Goal: Task Accomplishment & Management: Manage account settings

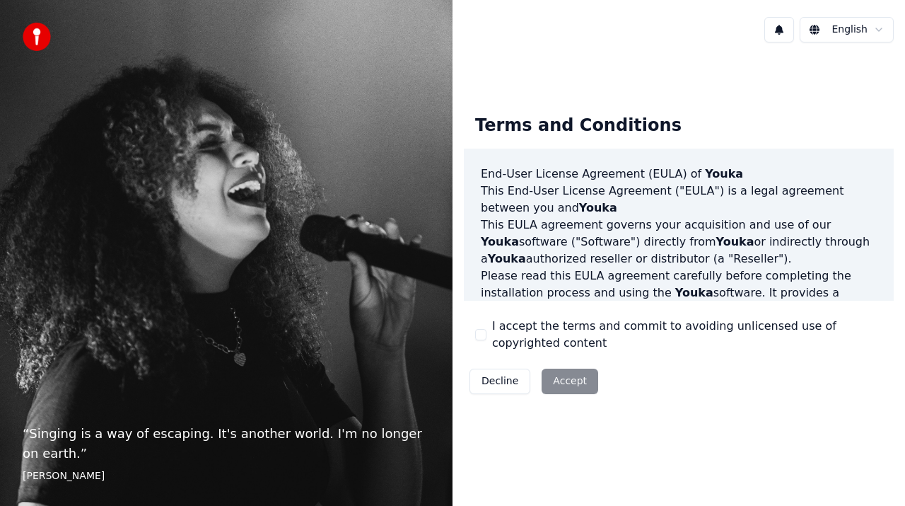
click at [571, 381] on div "Decline Accept" at bounding box center [534, 381] width 140 height 37
click at [880, 28] on html "“ Singing is a way of escaping. It's another world. I'm no longer on earth. ” […" at bounding box center [452, 253] width 905 height 506
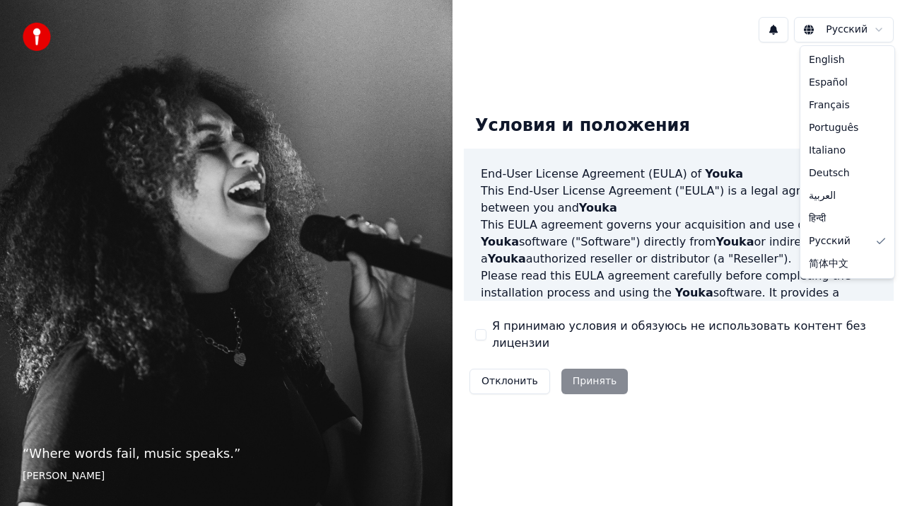
click at [878, 29] on html "“ Where words fail, music speaks. ” Hans Christian Andersen Русский Условия и п…" at bounding box center [452, 253] width 905 height 506
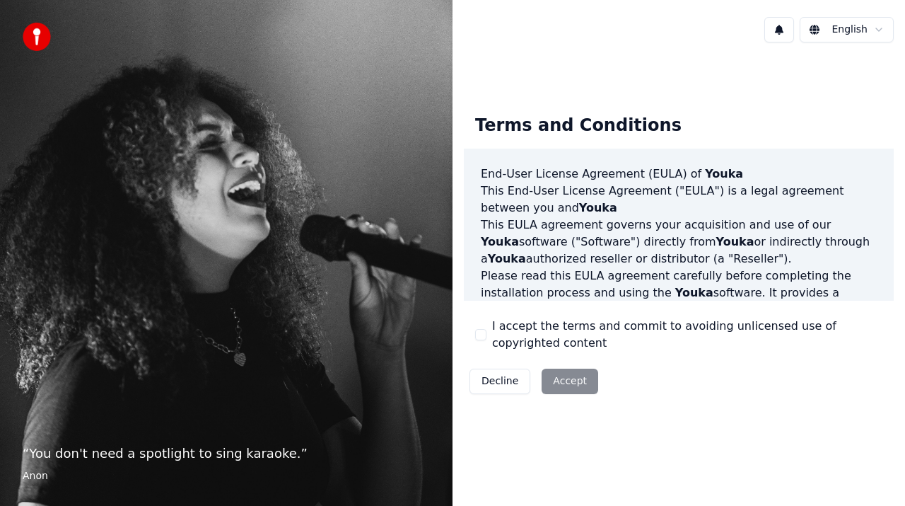
click at [576, 383] on div "Decline Accept" at bounding box center [534, 381] width 140 height 37
click at [560, 386] on div "Decline Accept" at bounding box center [534, 381] width 140 height 37
click at [571, 383] on div "Decline Accept" at bounding box center [534, 381] width 140 height 37
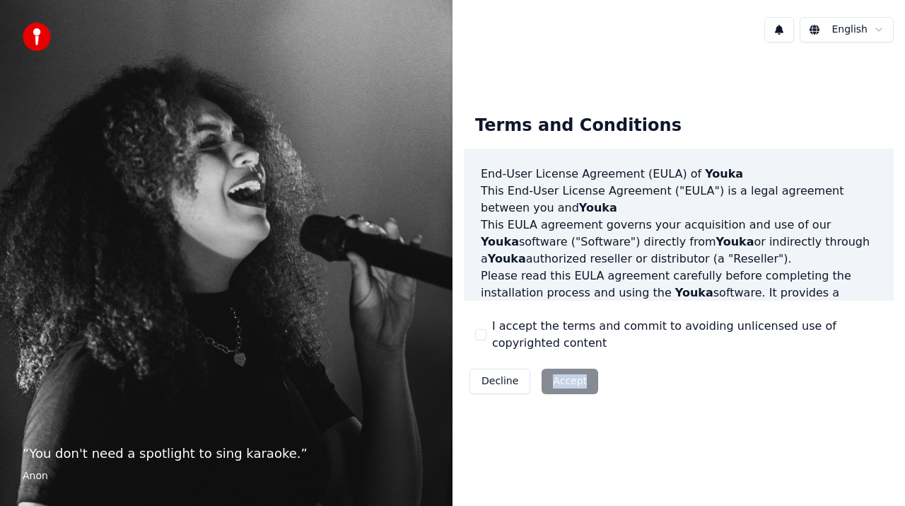
click at [571, 383] on div "Decline Accept" at bounding box center [534, 381] width 140 height 37
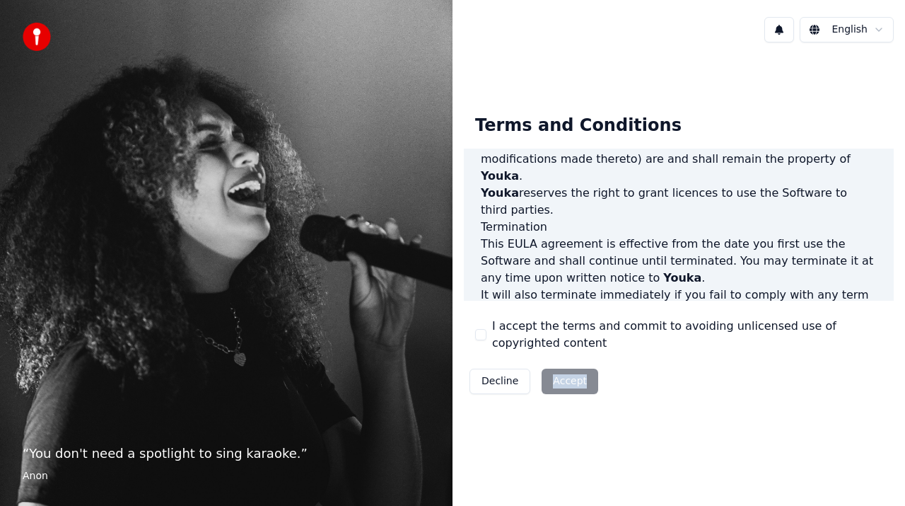
scroll to position [1019, 0]
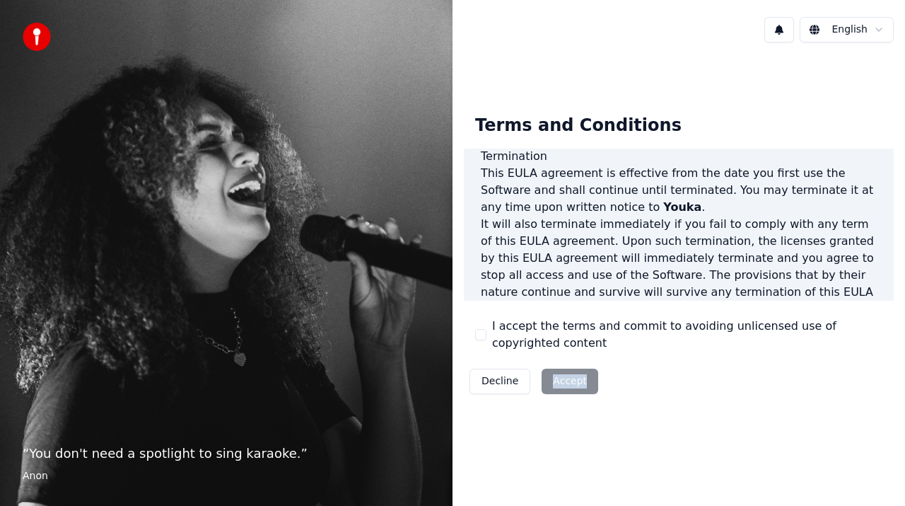
click at [563, 384] on div "Decline Accept" at bounding box center [534, 381] width 140 height 37
click at [554, 383] on div "Decline Accept" at bounding box center [534, 381] width 140 height 37
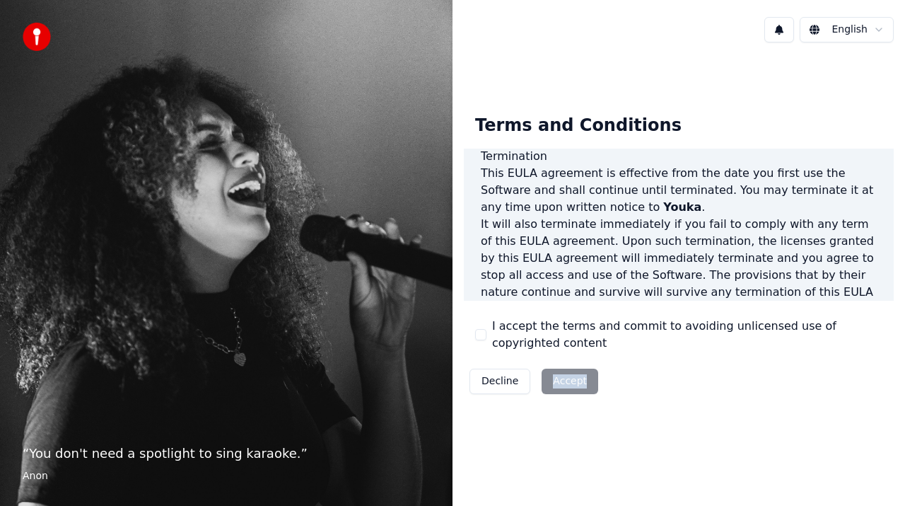
click at [554, 383] on div "Decline Accept" at bounding box center [534, 381] width 140 height 37
click at [504, 335] on label "I accept the terms and commit to avoiding unlicensed use of copyrighted content" at bounding box center [687, 335] width 390 height 34
click at [487, 335] on button "I accept the terms and commit to avoiding unlicensed use of copyrighted content" at bounding box center [480, 334] width 11 height 11
drag, startPoint x: 569, startPoint y: 387, endPoint x: 580, endPoint y: 387, distance: 10.6
click at [574, 387] on button "Accept" at bounding box center [570, 380] width 57 height 25
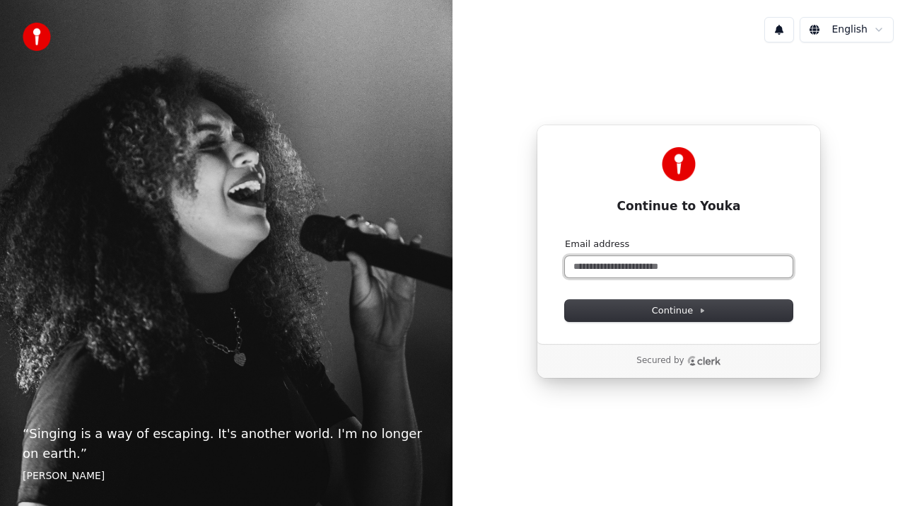
click at [663, 266] on input "Email address" at bounding box center [679, 266] width 228 height 21
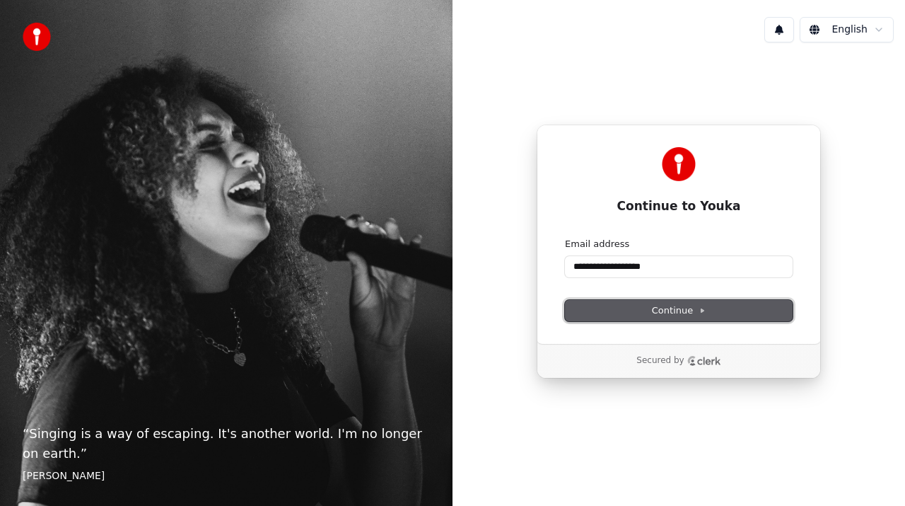
click at [673, 310] on span "Continue" at bounding box center [679, 310] width 54 height 13
type input "**********"
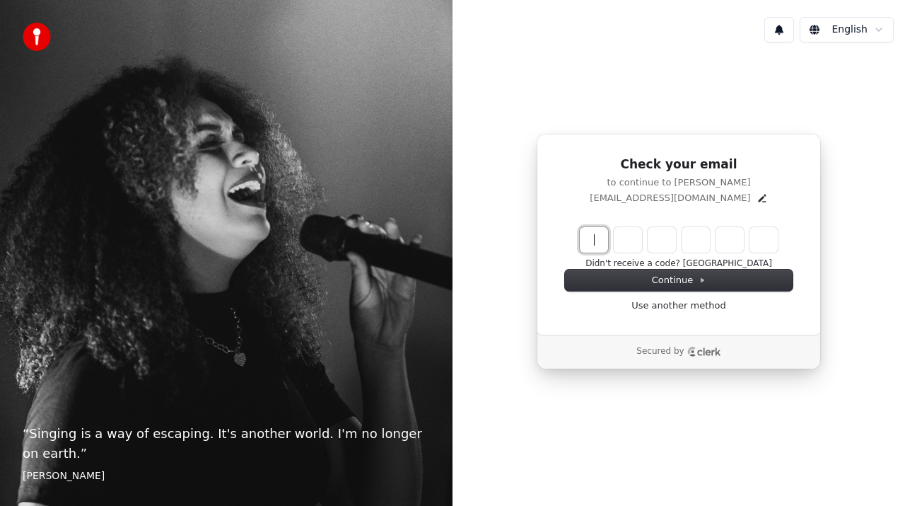
click at [604, 248] on input "Enter verification code" at bounding box center [693, 239] width 226 height 25
type input "******"
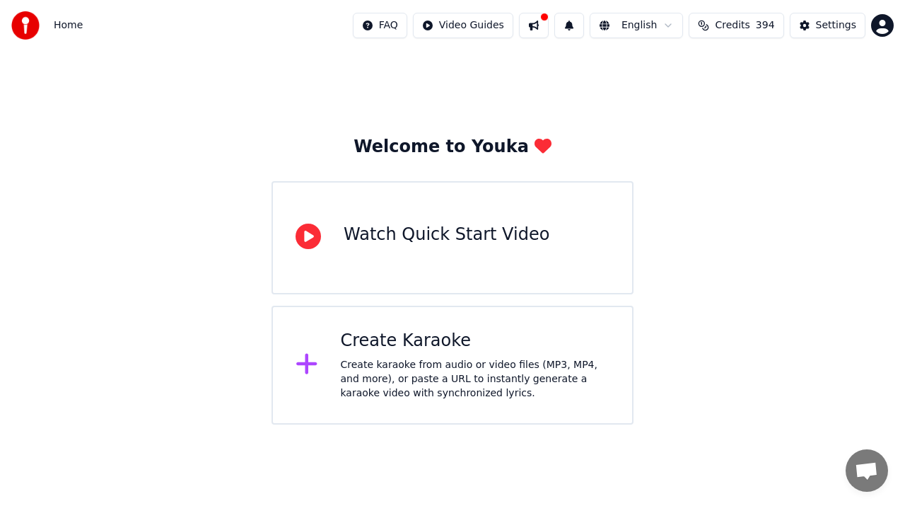
click at [482, 234] on div "Watch Quick Start Video" at bounding box center [447, 234] width 206 height 23
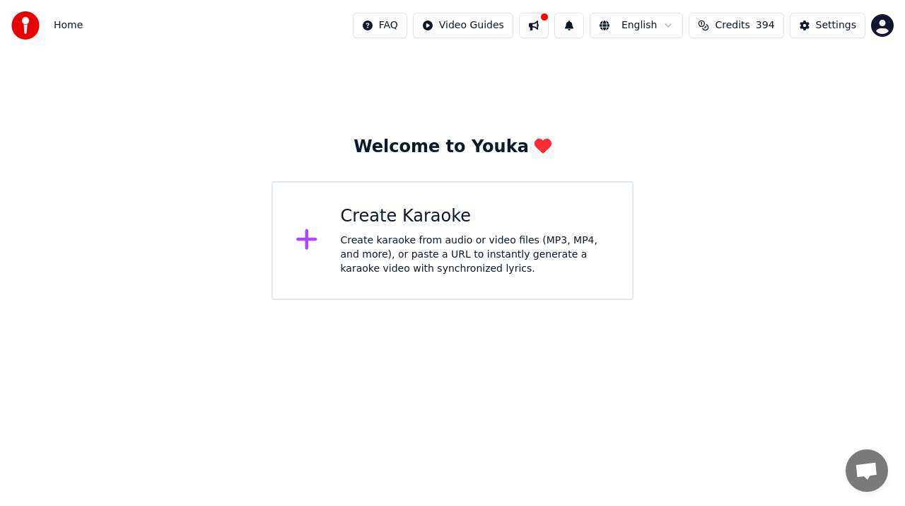
click at [415, 249] on div "Create karaoke from audio or video files (MP3, MP4, and more), or paste a URL t…" at bounding box center [475, 254] width 269 height 42
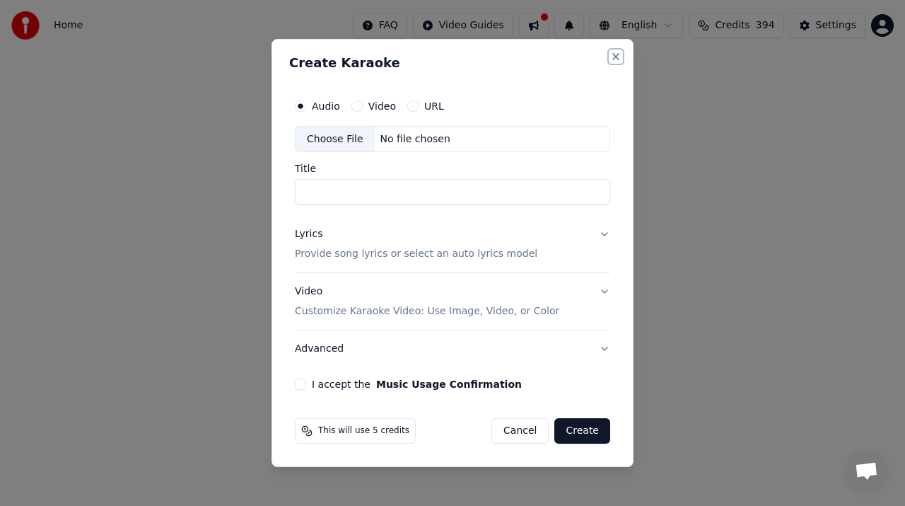
click at [619, 56] on button "Close" at bounding box center [615, 56] width 11 height 11
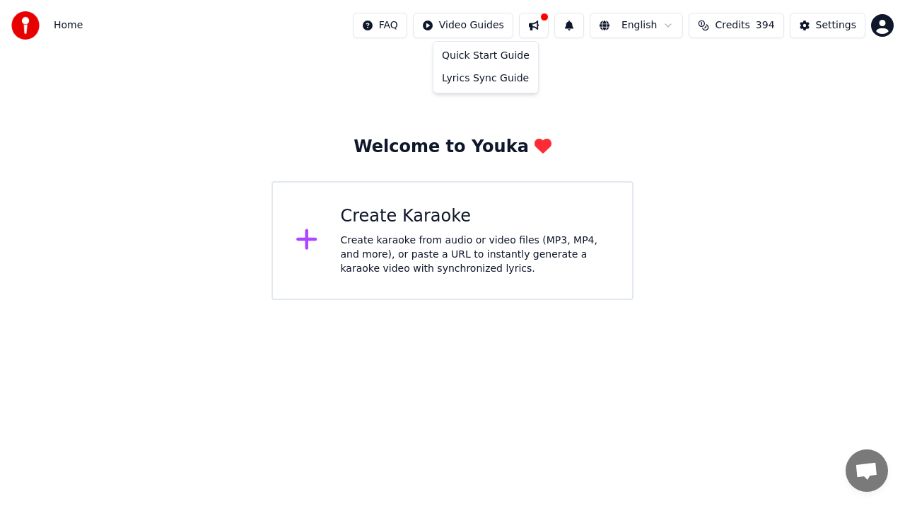
click at [490, 25] on html "Home FAQ Video Guides English Credits 394 Settings Welcome to Youka Create Kara…" at bounding box center [452, 150] width 905 height 300
click at [493, 25] on html "Home FAQ Video Guides English Credits 394 Settings Welcome to Youka Create Kara…" at bounding box center [452, 150] width 905 height 300
click at [492, 30] on html "Home FAQ Video Guides English Credits 394 Settings Welcome to Youka Create Kara…" at bounding box center [452, 150] width 905 height 300
click at [484, 57] on div "Quick Start Guide" at bounding box center [485, 56] width 99 height 23
click at [64, 23] on span "Home" at bounding box center [68, 25] width 29 height 14
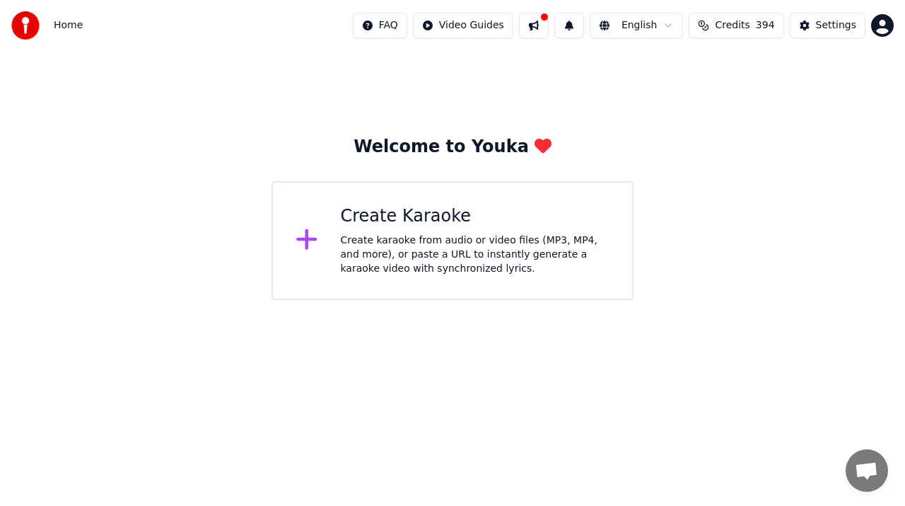
click at [28, 28] on img at bounding box center [25, 25] width 28 height 28
click at [504, 155] on div "Welcome to Youka" at bounding box center [453, 147] width 198 height 23
click at [835, 24] on div "Settings" at bounding box center [836, 25] width 40 height 14
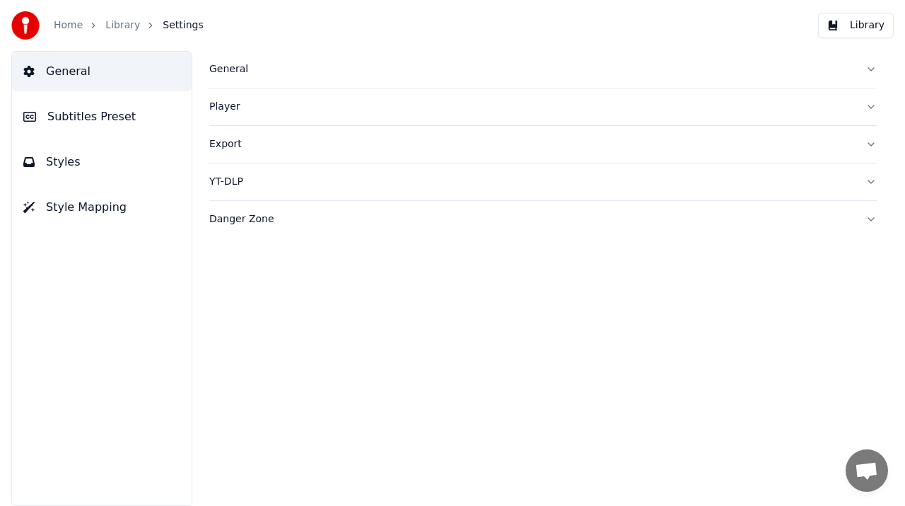
click at [223, 67] on div "General" at bounding box center [531, 69] width 645 height 14
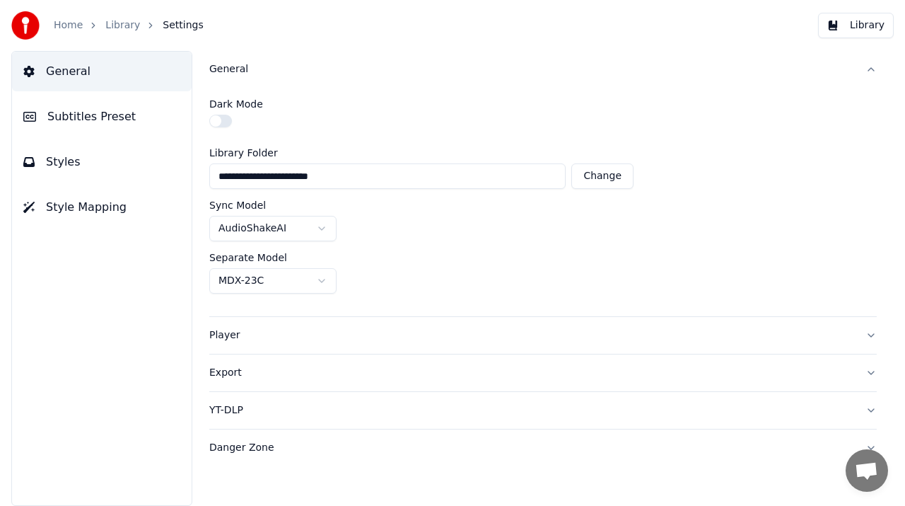
click at [609, 176] on button "Change" at bounding box center [602, 175] width 62 height 25
type input "**********"
click at [228, 66] on div "General" at bounding box center [531, 69] width 645 height 14
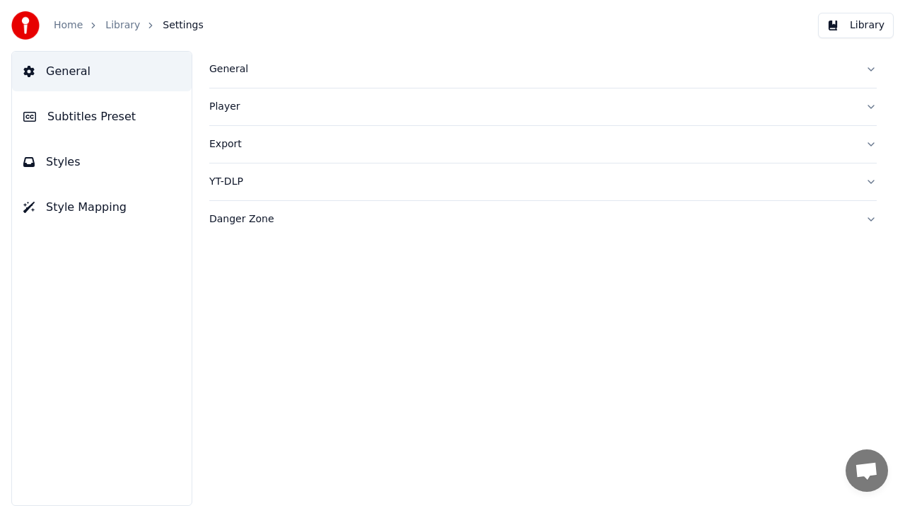
click at [256, 223] on div "Danger Zone" at bounding box center [531, 219] width 645 height 14
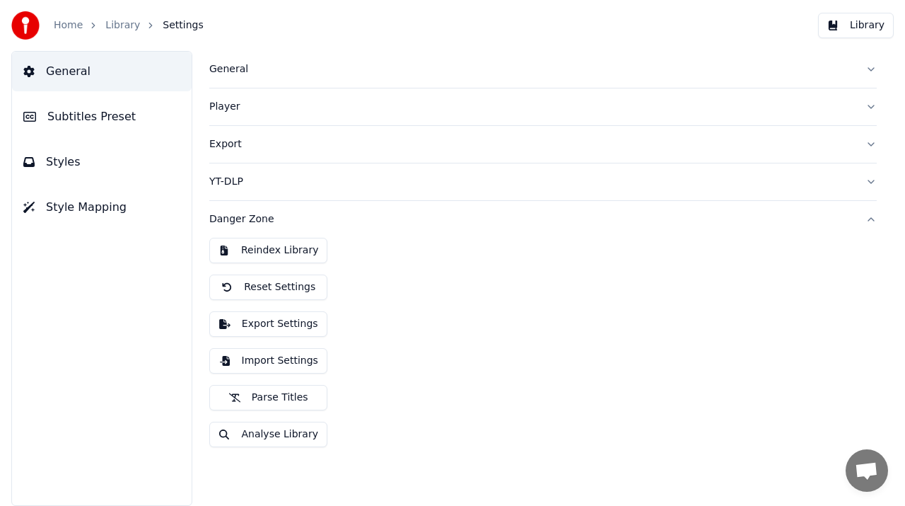
click at [277, 363] on button "Import Settings" at bounding box center [268, 360] width 118 height 25
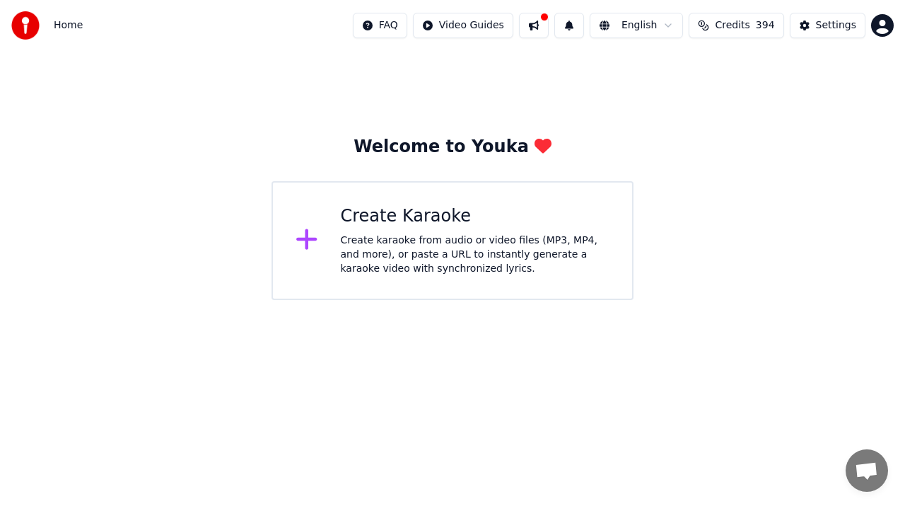
click at [424, 241] on div "Create karaoke from audio or video files (MP3, MP4, and more), or paste a URL t…" at bounding box center [475, 254] width 269 height 42
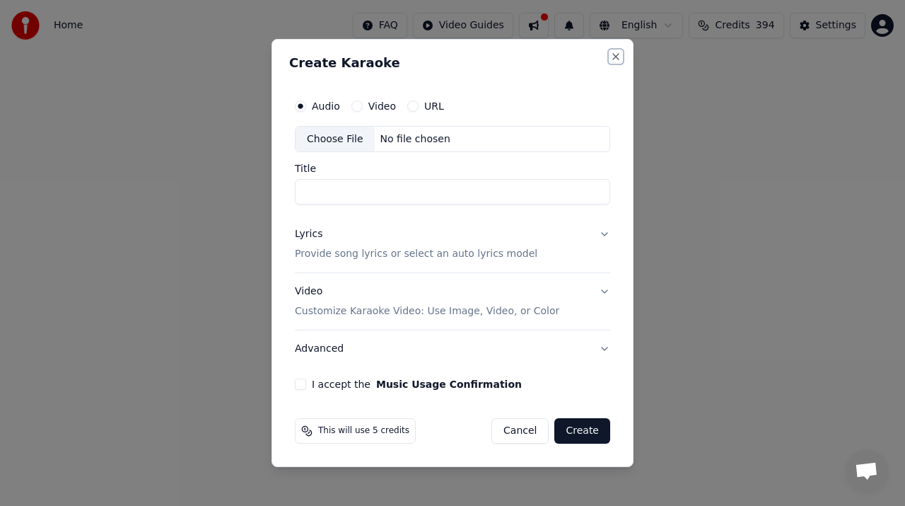
click at [612, 55] on button "Close" at bounding box center [615, 56] width 11 height 11
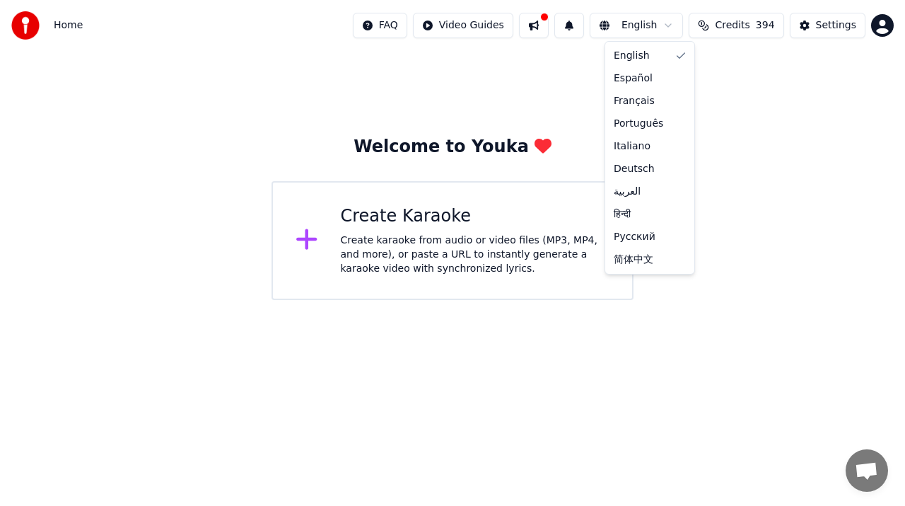
click at [678, 25] on html "Home FAQ Video Guides English Credits 394 Settings Welcome to Youka Create Kara…" at bounding box center [452, 150] width 905 height 300
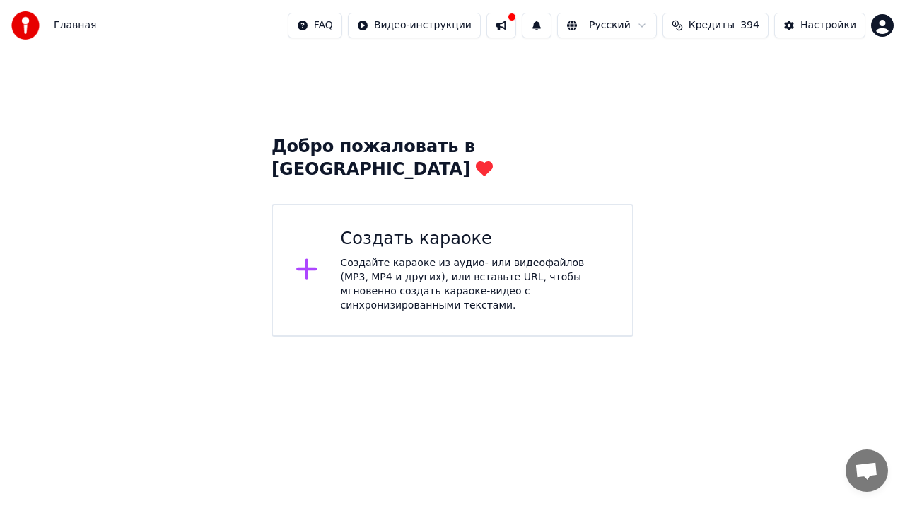
click at [349, 27] on html "Главная FAQ Видео-инструкции Русский Кредиты 394 Настройки Добро пожаловать в Y…" at bounding box center [452, 168] width 905 height 337
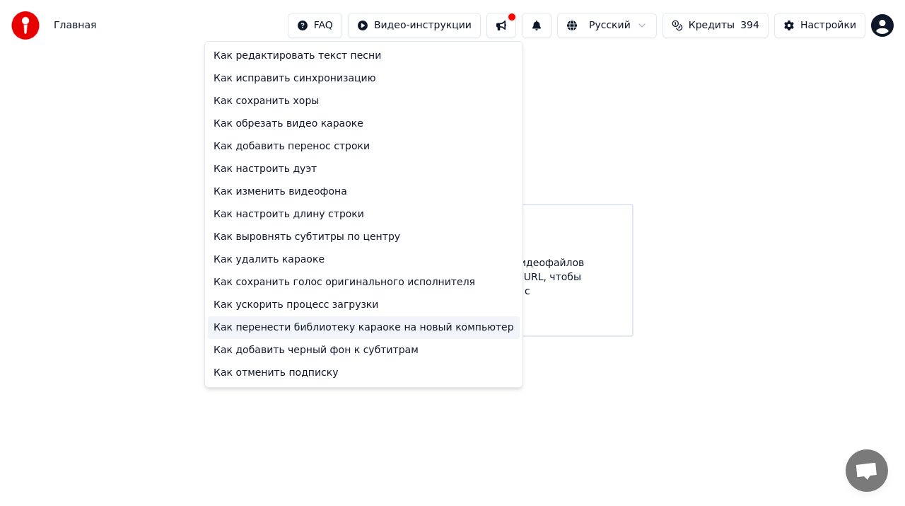
click at [351, 327] on div "Как перенести библиотеку караоке на новый компьютер" at bounding box center [364, 327] width 312 height 23
